Goal: Information Seeking & Learning: Learn about a topic

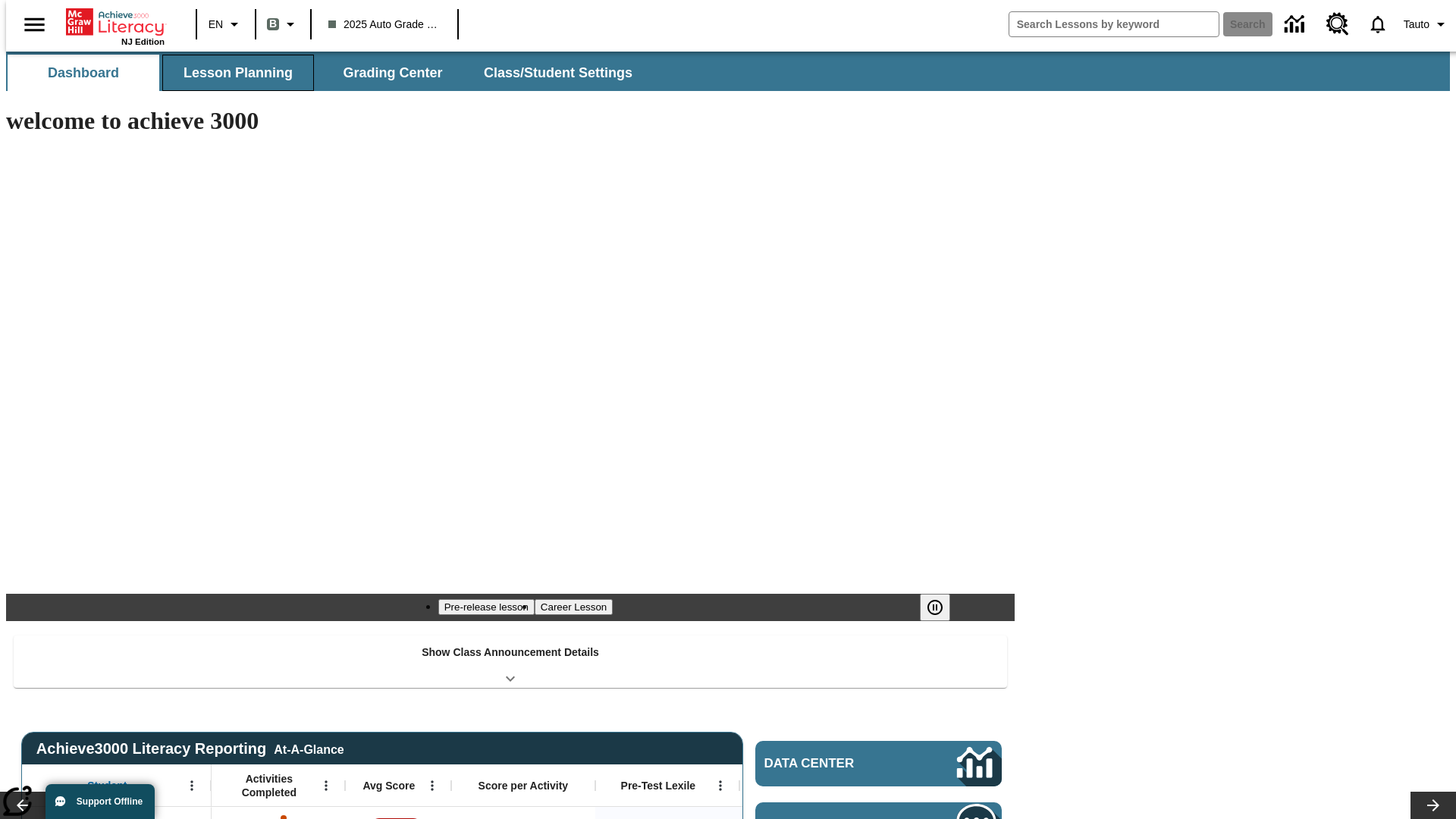
click at [232, 72] on span "Lesson Planning" at bounding box center [237, 73] width 109 height 18
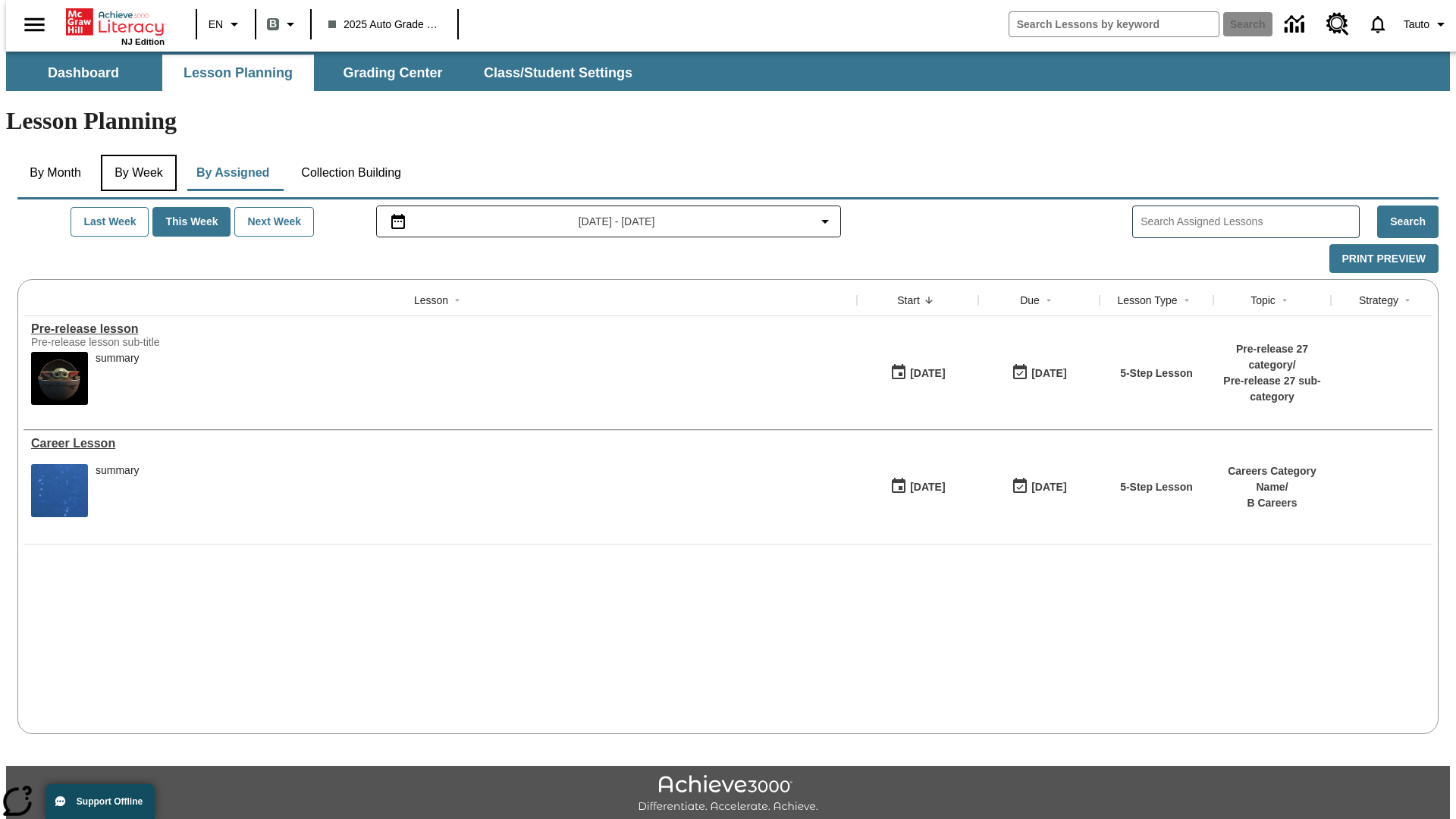
click at [135, 155] on button "By Week" at bounding box center [139, 173] width 76 height 37
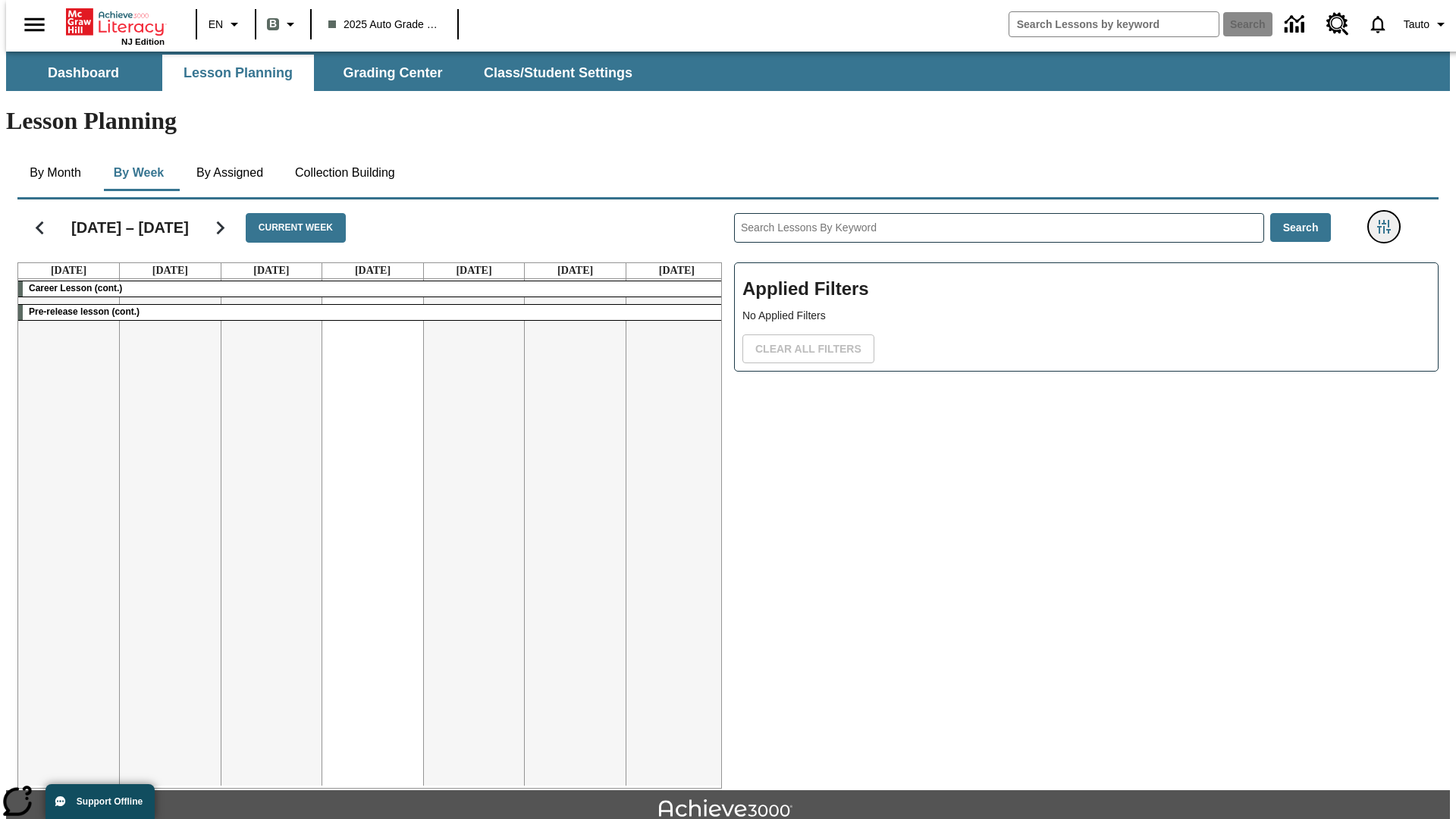
click at [1388, 220] on icon "Filters Side menu" at bounding box center [1383, 226] width 14 height 14
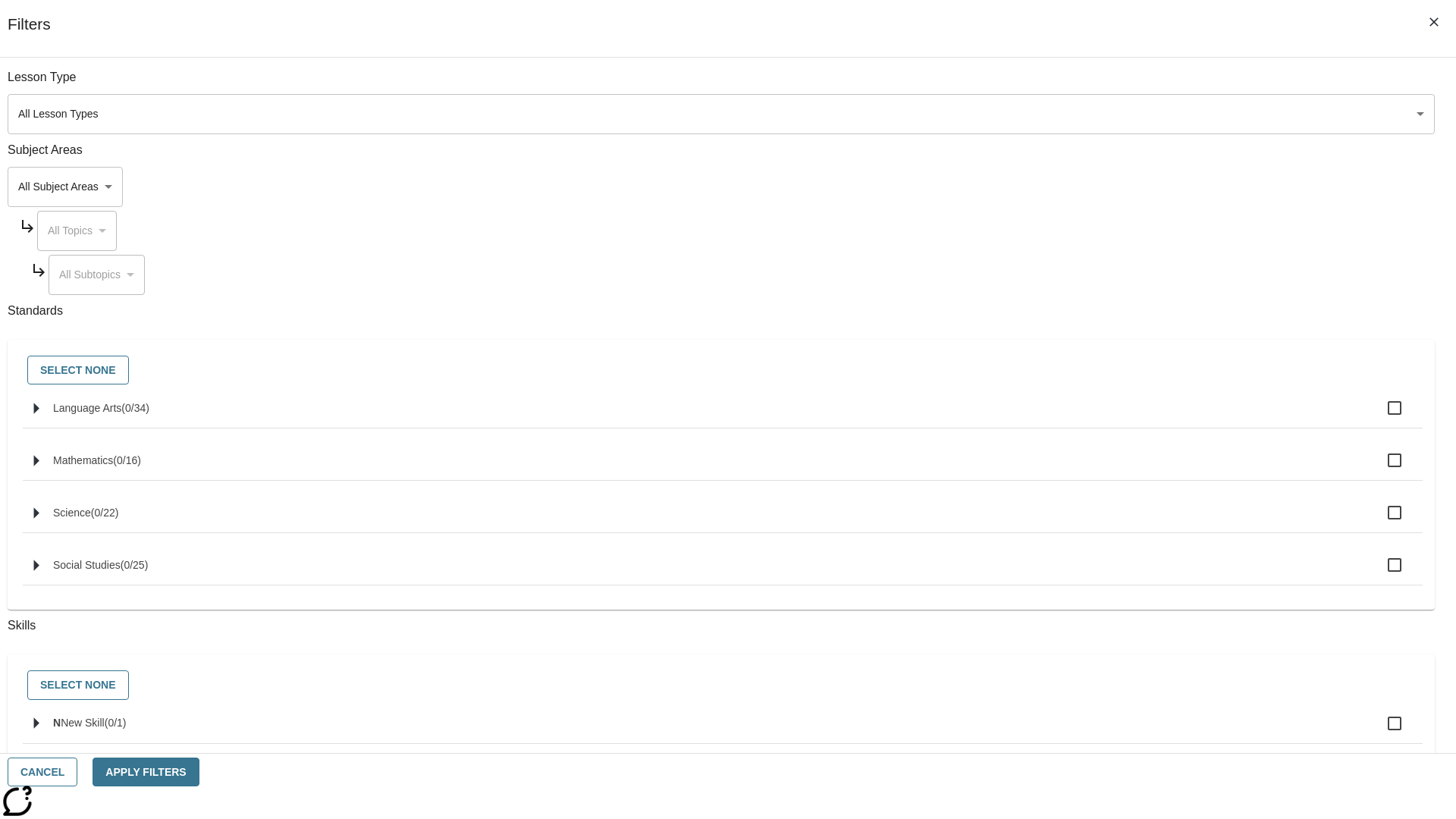
click at [1092, 114] on body "Skip to main content NJ Edition EN B 2025 Auto Grade 1 B Search 0 Tauto Dashboa…" at bounding box center [728, 470] width 1444 height 837
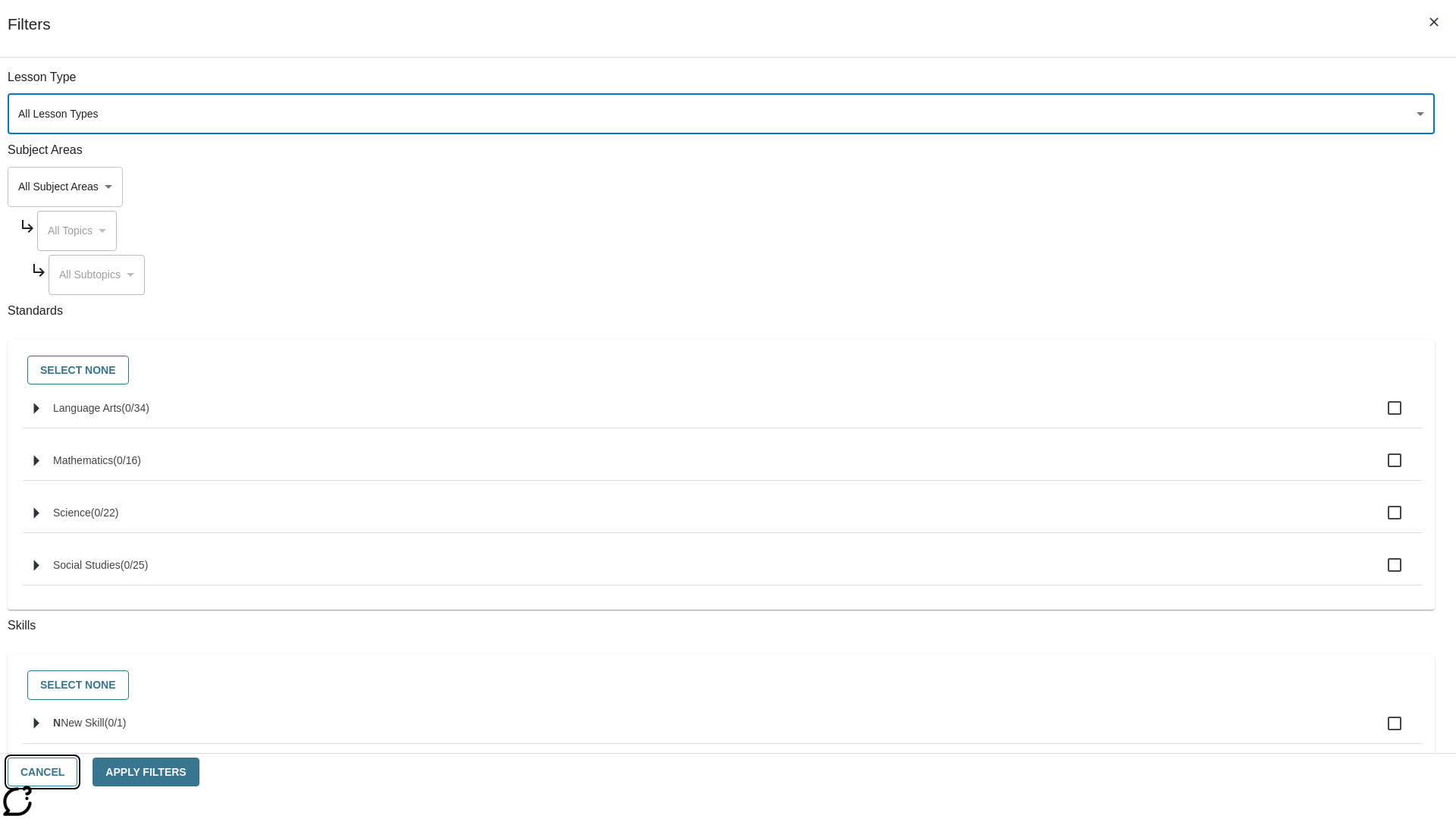
click at [77, 772] on button "Cancel" at bounding box center [43, 772] width 70 height 29
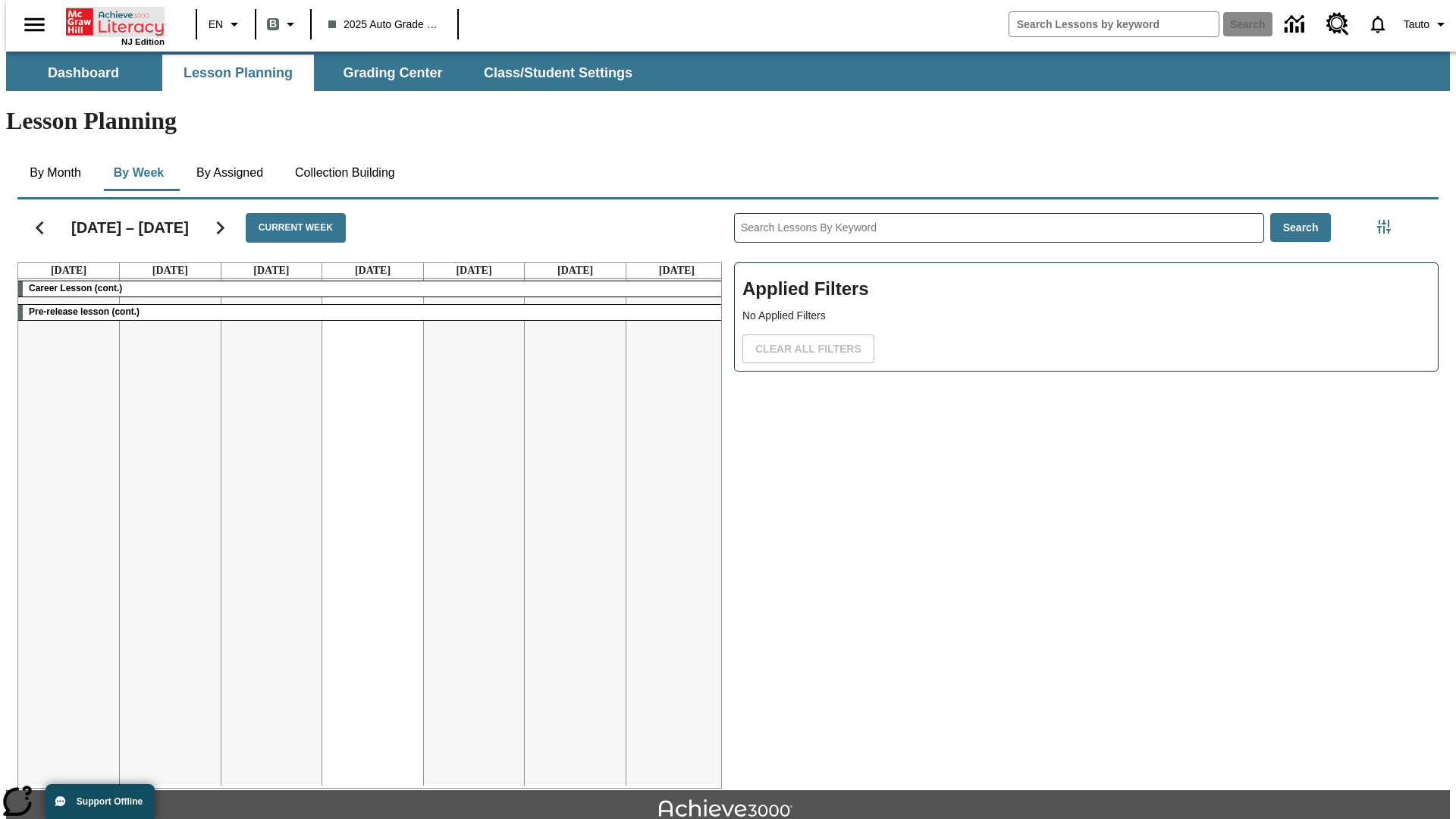
click at [109, 21] on icon "Home" at bounding box center [116, 22] width 101 height 30
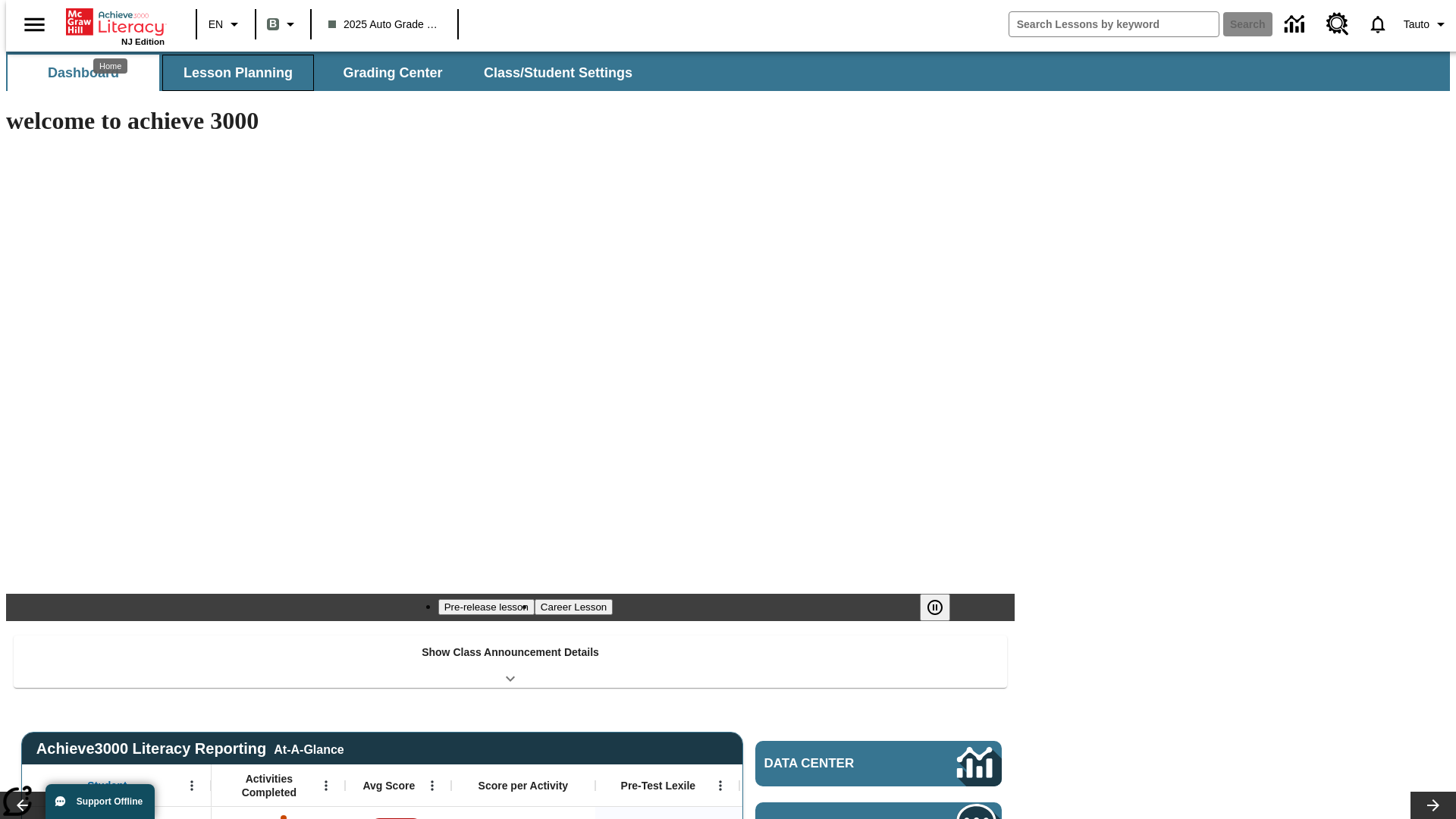
click at [232, 72] on span "Lesson Planning" at bounding box center [237, 73] width 109 height 18
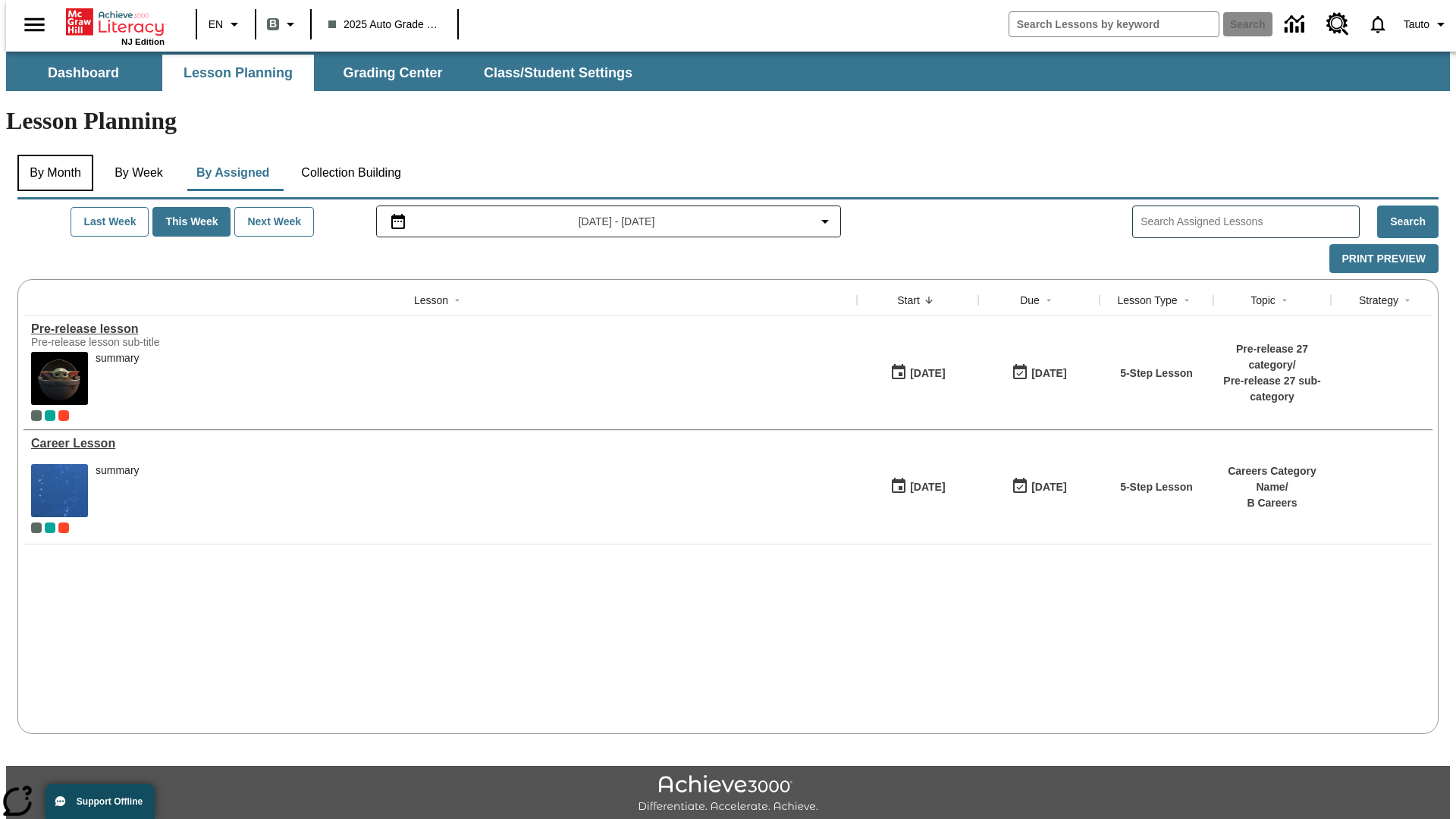
click at [51, 155] on button "By Month" at bounding box center [55, 173] width 76 height 37
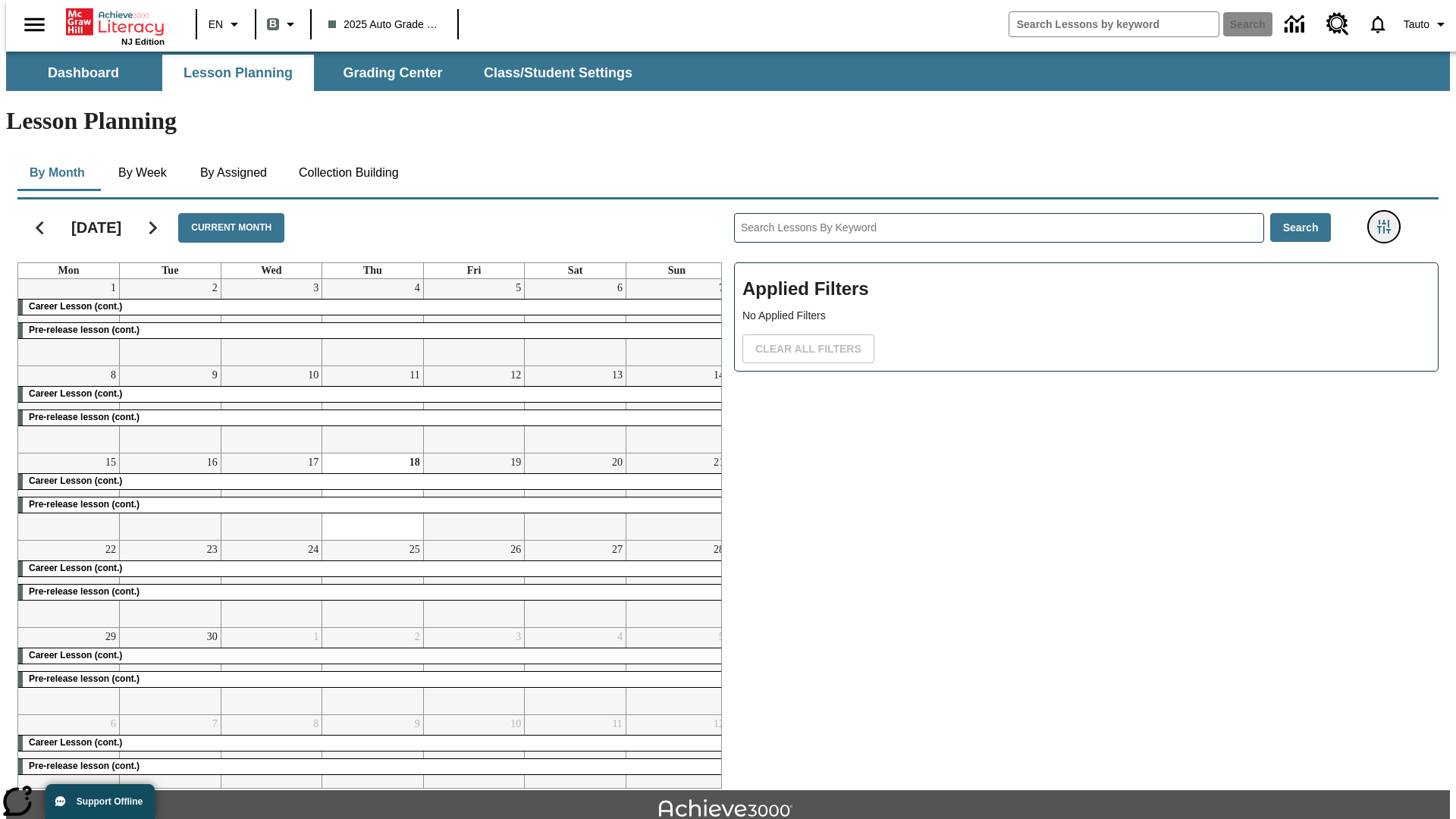
click at [1388, 220] on icon "Filters Side menu" at bounding box center [1383, 226] width 14 height 14
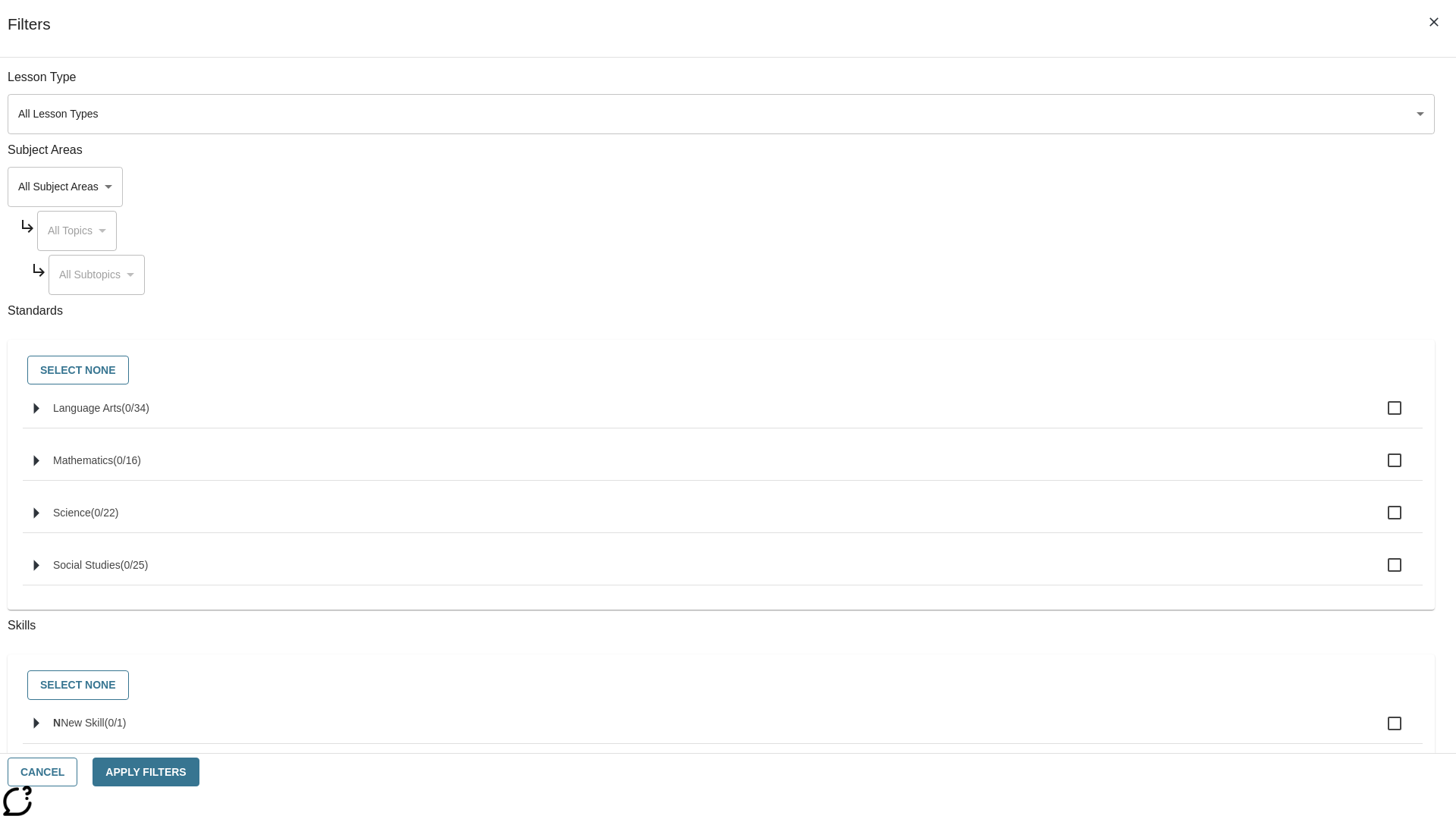
click at [1092, 114] on body "Skip to main content NJ Edition EN B 2025 Auto Grade 1 B Search 0 Tauto Dashboa…" at bounding box center [728, 470] width 1444 height 837
